Goal: Information Seeking & Learning: Learn about a topic

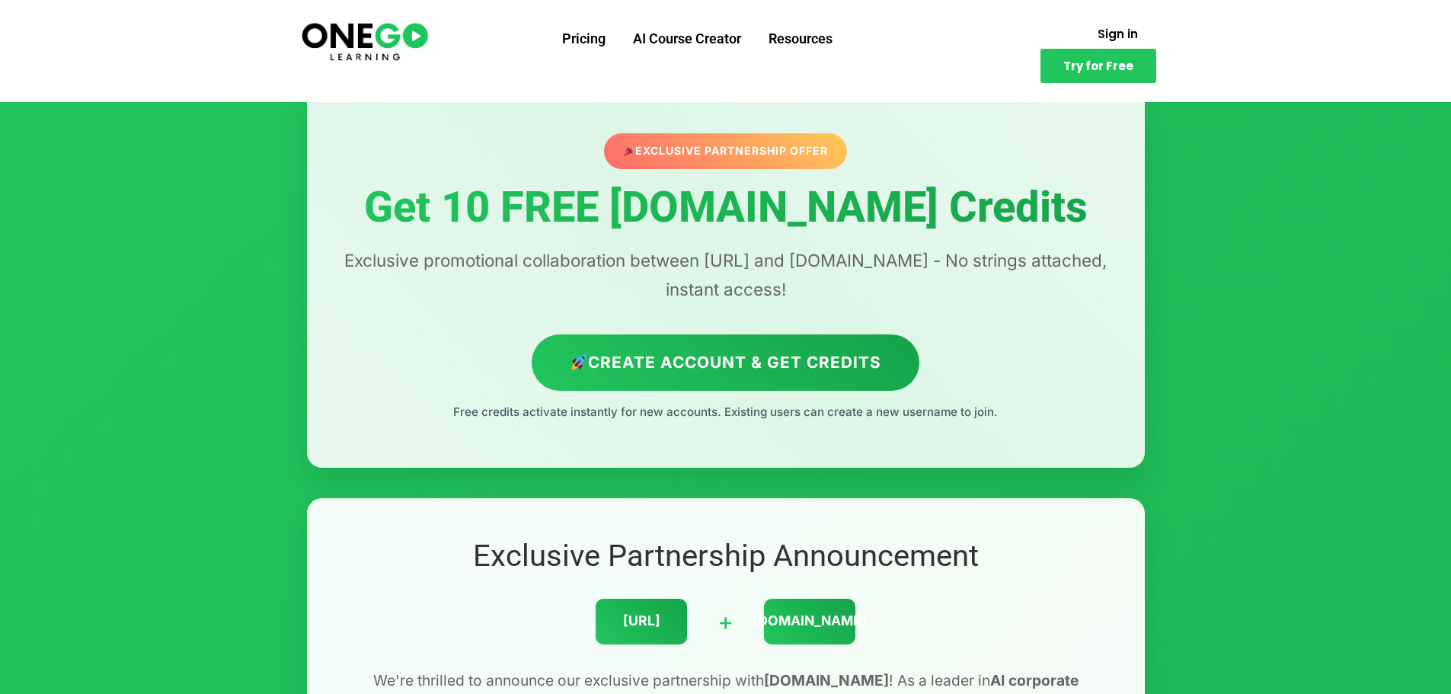
scroll to position [72, 0]
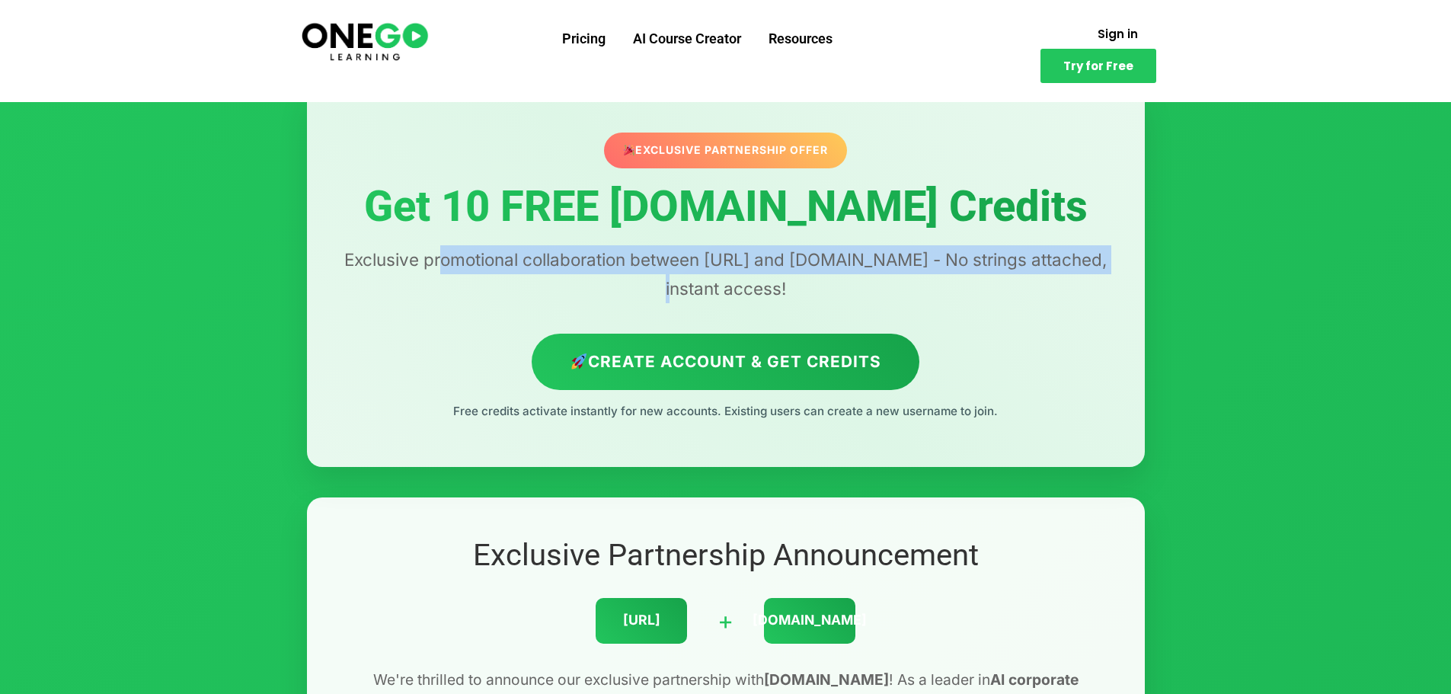
drag, startPoint x: 446, startPoint y: 260, endPoint x: 627, endPoint y: 288, distance: 183.5
click at [627, 288] on p "Exclusive promotional collaboration between [URL] and [DOMAIN_NAME] - No string…" at bounding box center [726, 274] width 777 height 58
drag, startPoint x: 441, startPoint y: 267, endPoint x: 659, endPoint y: 276, distance: 218.1
click at [659, 276] on p "Exclusive promotional collaboration between [URL] and [DOMAIN_NAME] - No string…" at bounding box center [726, 274] width 777 height 58
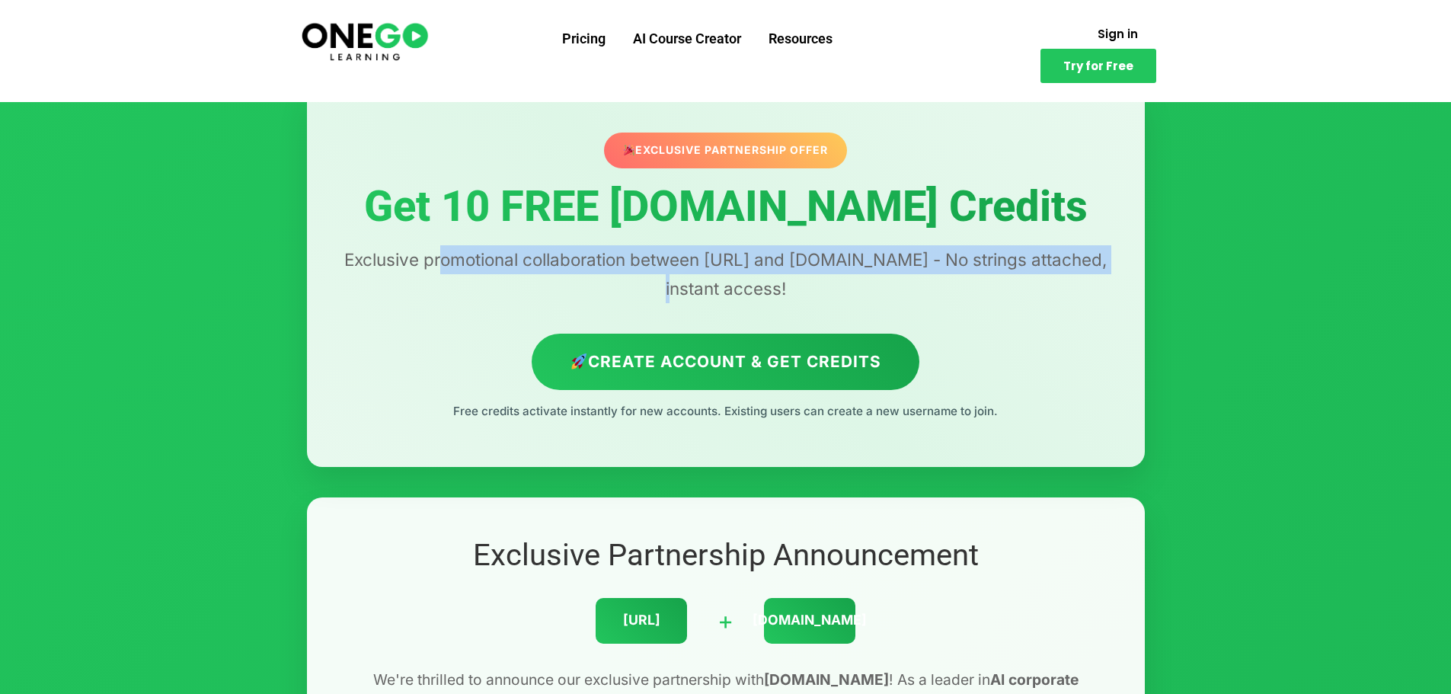
click at [659, 276] on p "Exclusive promotional collaboration between [URL] and [DOMAIN_NAME] - No string…" at bounding box center [726, 274] width 777 height 58
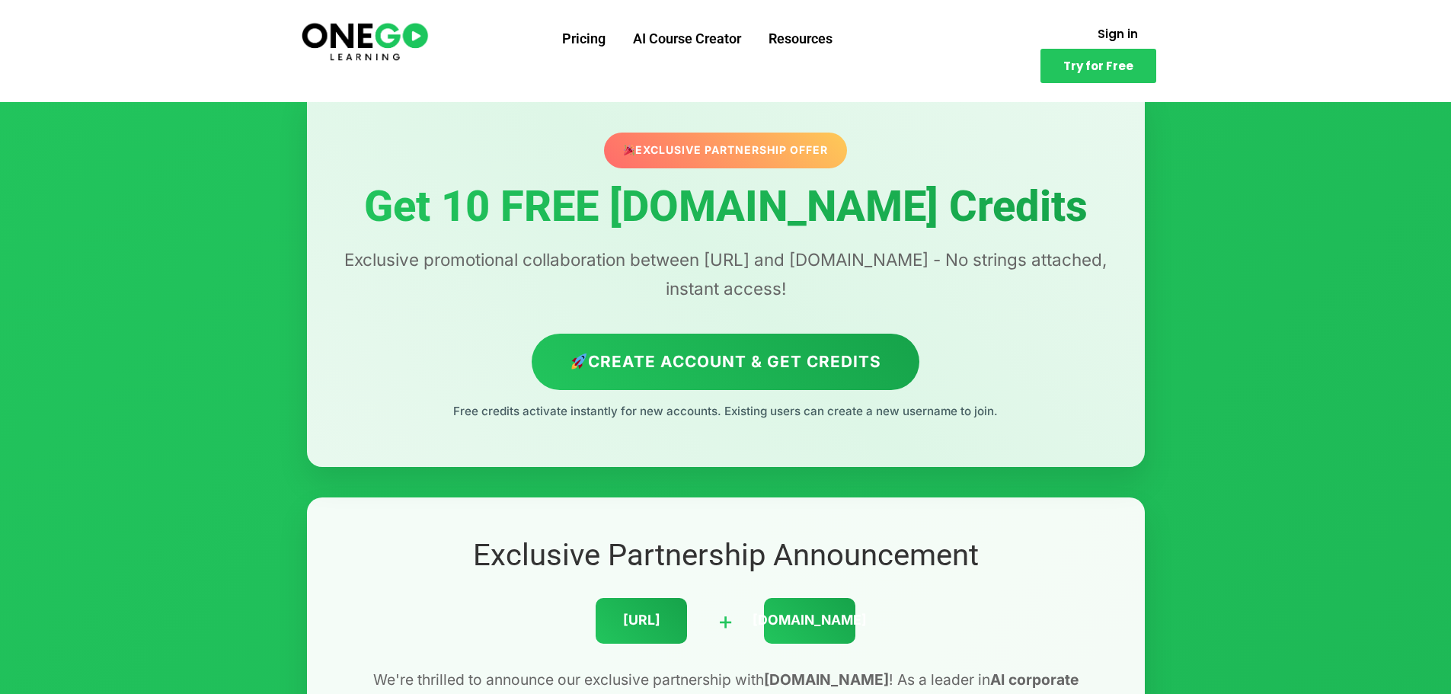
click at [402, 54] on img at bounding box center [364, 40] width 131 height 43
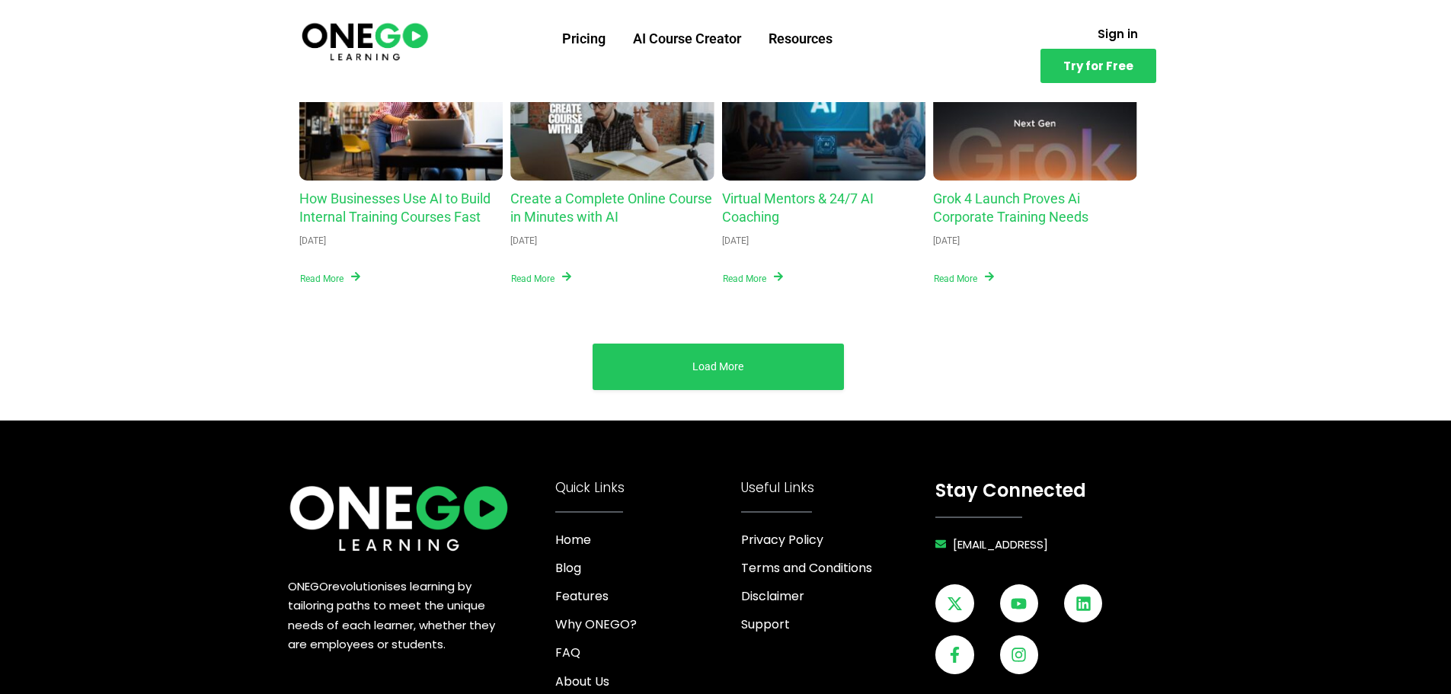
scroll to position [5906, 0]
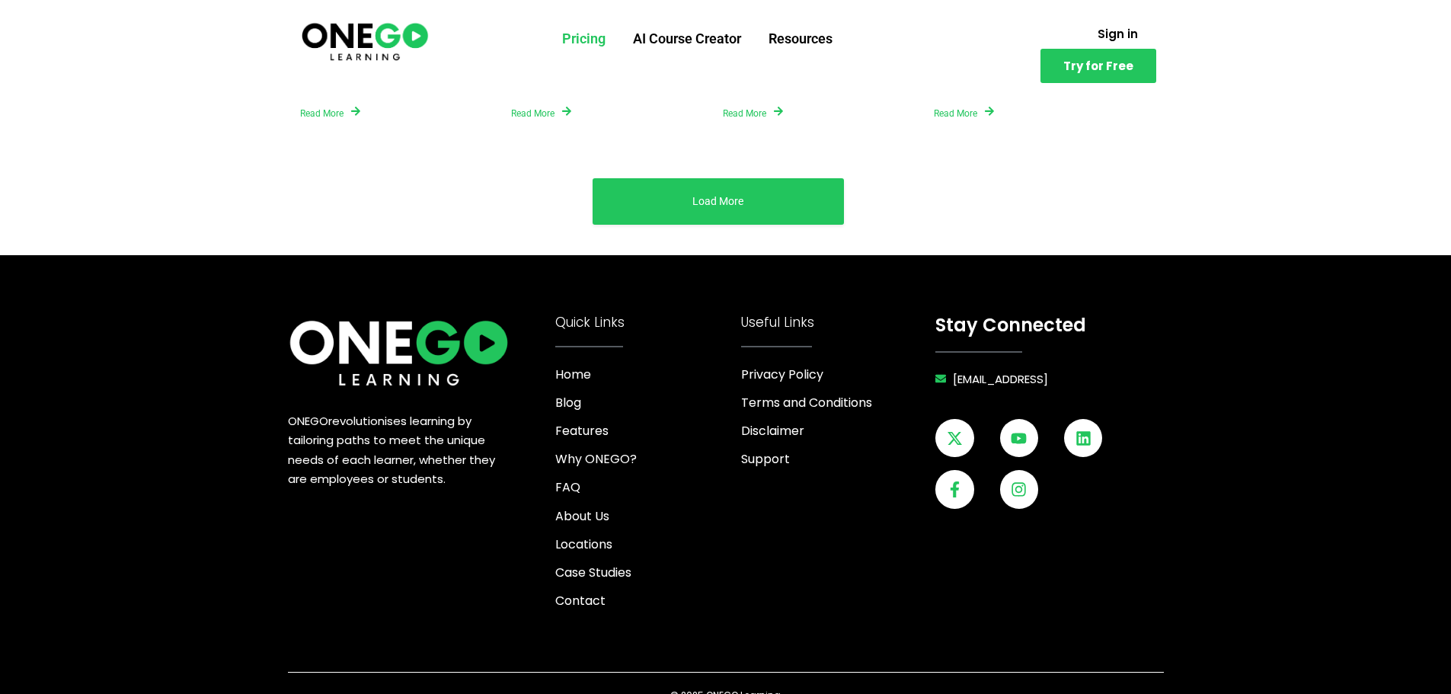
click at [584, 30] on link "Pricing" at bounding box center [584, 39] width 71 height 40
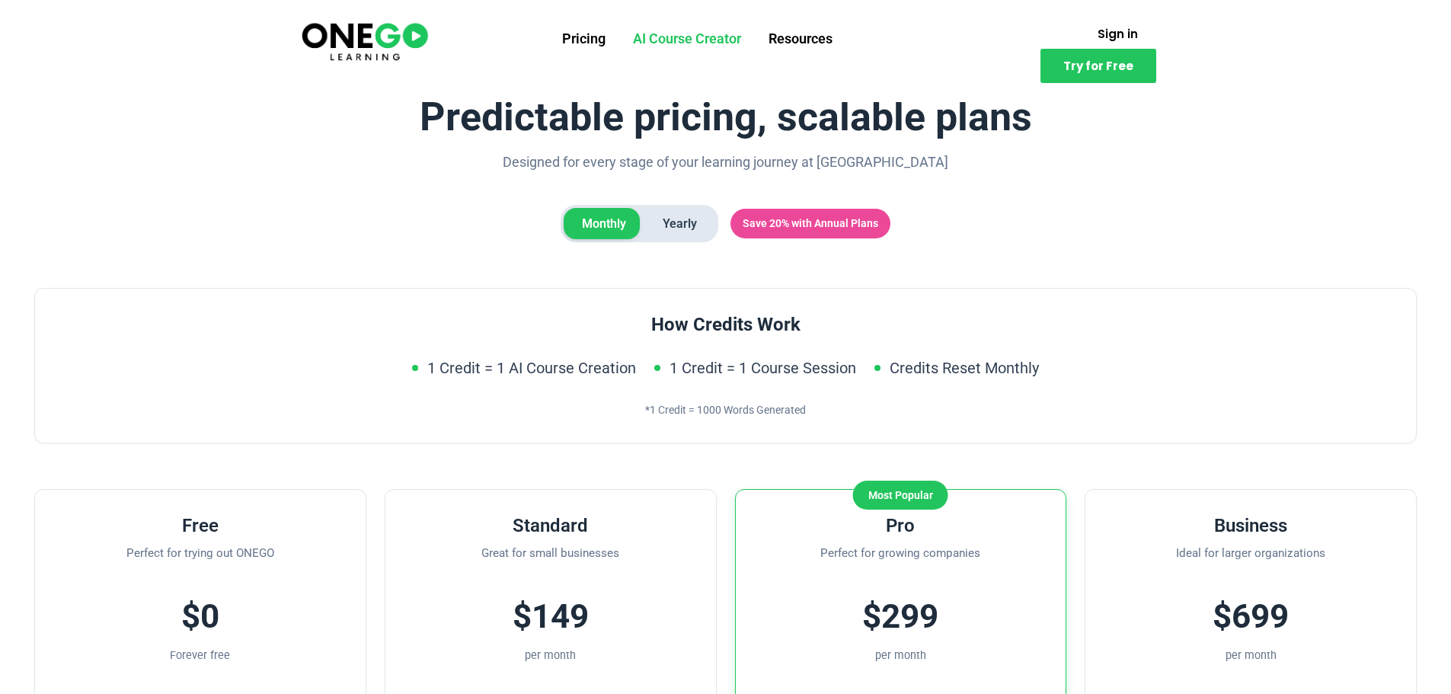
click at [711, 47] on link "AI Course Creator" at bounding box center [687, 39] width 136 height 40
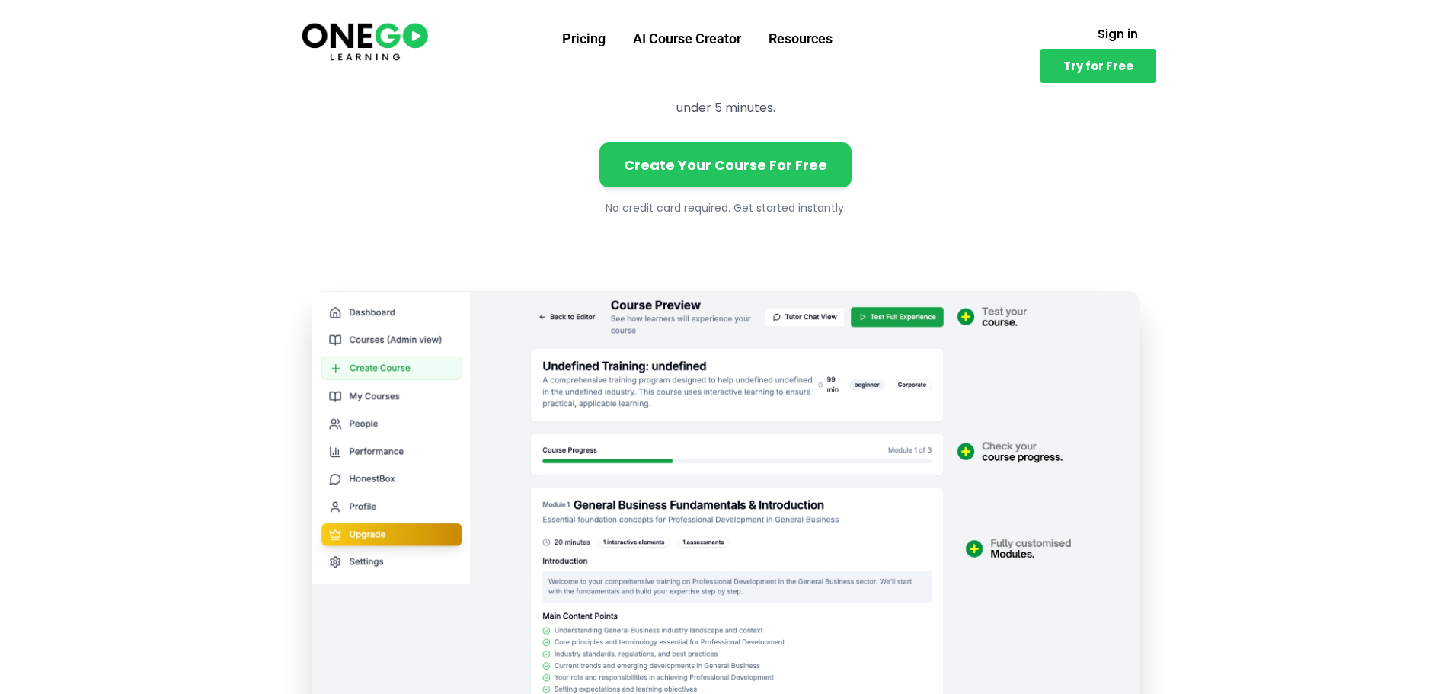
scroll to position [130, 0]
